Goal: Book appointment/travel/reservation

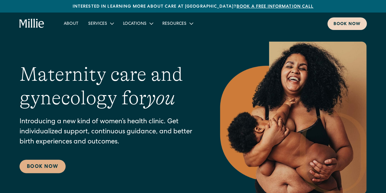
click at [346, 26] on div "Book now" at bounding box center [347, 24] width 27 height 6
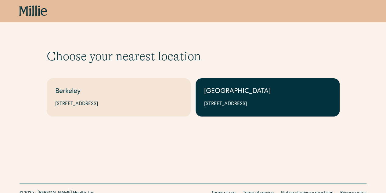
click at [207, 83] on link "South Bay 1471 Saratoga Ave, Suite 101, San Jose, CA 95129" at bounding box center [268, 97] width 144 height 38
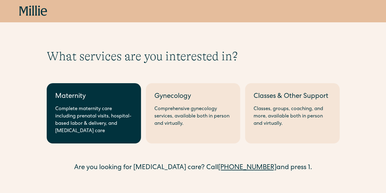
click at [114, 103] on link "Maternity Complete maternity care including prenatal visits, hospital-based lab…" at bounding box center [94, 113] width 94 height 60
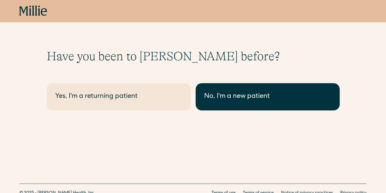
click at [229, 101] on div "No, I'm a new patient" at bounding box center [267, 97] width 127 height 10
click at [248, 100] on div "No, I'm a new patient" at bounding box center [267, 97] width 127 height 10
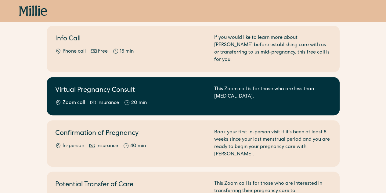
scroll to position [71, 0]
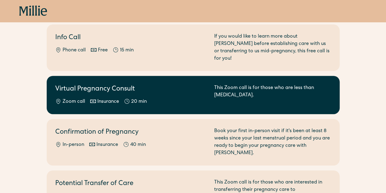
click at [204, 98] on div "Zoom call Insurance 20 min" at bounding box center [131, 101] width 152 height 7
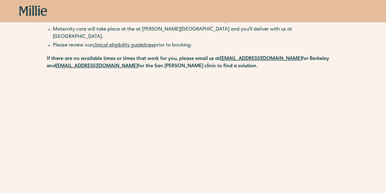
scroll to position [296, 0]
